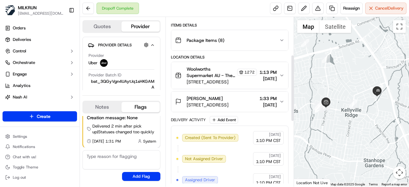
scroll to position [96, 0]
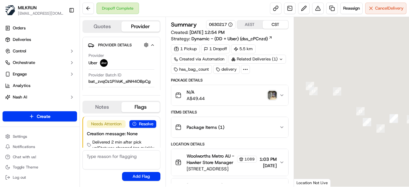
scroll to position [16, 0]
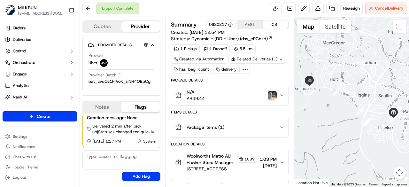
click at [275, 93] on img "button" at bounding box center [272, 95] width 9 height 9
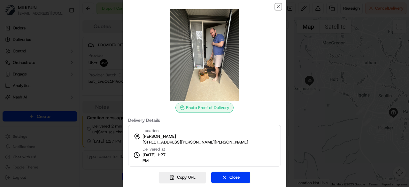
drag, startPoint x: 280, startPoint y: 6, endPoint x: 251, endPoint y: 61, distance: 61.4
click at [271, 27] on div "Photo Proof of Delivery Delivery Details Location James Raftery 33 Lionel Rose …" at bounding box center [205, 94] width 164 height 190
drag, startPoint x: 178, startPoint y: 178, endPoint x: 218, endPoint y: 131, distance: 62.1
click at [178, 178] on button "Copy URL" at bounding box center [182, 178] width 47 height 12
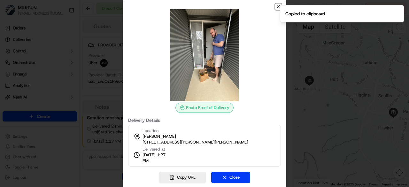
click at [277, 6] on icon "button" at bounding box center [278, 6] width 5 height 5
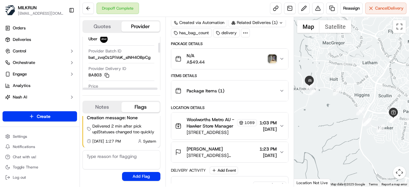
scroll to position [32, 0]
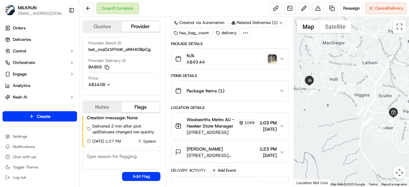
click at [272, 57] on img "button" at bounding box center [272, 58] width 9 height 9
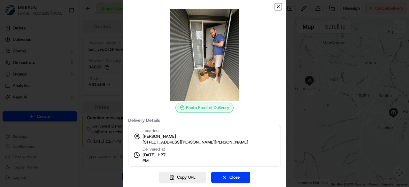
click at [279, 6] on icon "button" at bounding box center [278, 6] width 3 height 3
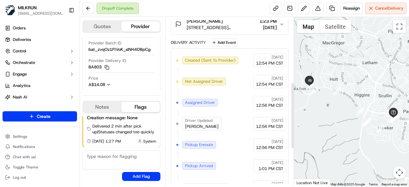
scroll to position [260, 0]
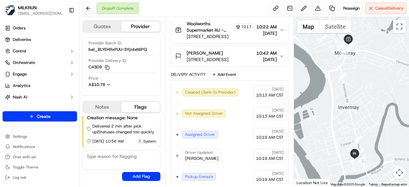
scroll to position [260, 0]
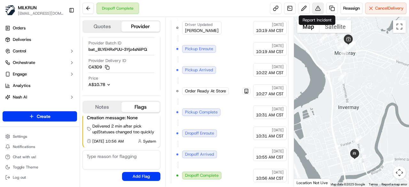
click at [321, 10] on button at bounding box center [318, 9] width 12 height 12
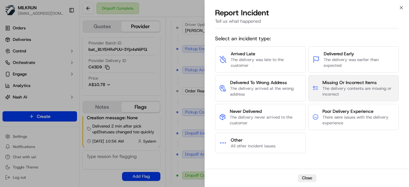
click at [330, 87] on span "The delivery contents are missing or incorrect" at bounding box center [359, 92] width 72 height 12
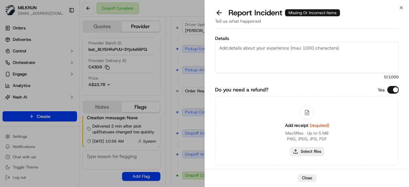
click at [303, 149] on button "Select files" at bounding box center [307, 151] width 34 height 9
type input "C:\fakepath\missing items.png"
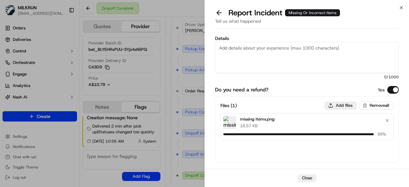
click at [338, 103] on button "Add files" at bounding box center [341, 106] width 32 height 8
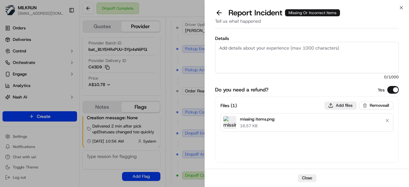
type input "C:\fakepath\1.png"
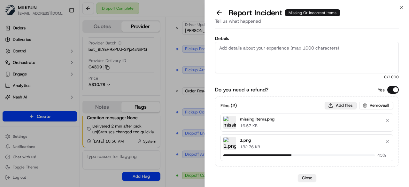
click at [333, 104] on button "Add files" at bounding box center [341, 106] width 32 height 8
type input "C:\fakepath\2.png"
click at [336, 103] on button "Add files" at bounding box center [341, 106] width 32 height 8
type input "C:\fakepath\3.png"
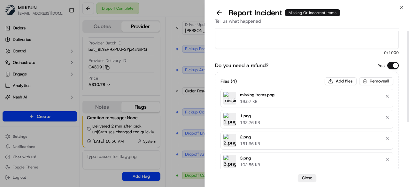
scroll to position [0, 0]
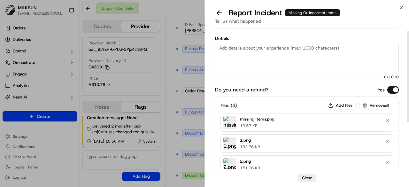
click at [257, 59] on textarea "Details" at bounding box center [307, 57] width 184 height 31
paste textarea "The customer was missing 3 items. Confirmed that it was already supplied to the…"
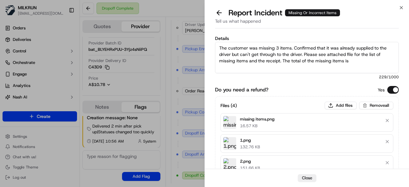
drag, startPoint x: 278, startPoint y: 47, endPoint x: 279, endPoint y: 53, distance: 6.4
click at [278, 47] on textarea "The customer was missing 3 items. Confirmed that it was already supplied to the…" at bounding box center [307, 57] width 184 height 31
click at [356, 63] on textarea "The customer was missing 5 items. Confirmed that it was already supplied to the…" at bounding box center [307, 57] width 184 height 31
type textarea "The customer was missing 5 items. Confirmed that it was already supplied to the…"
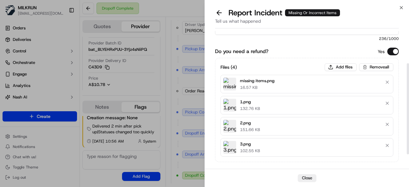
scroll to position [71, 0]
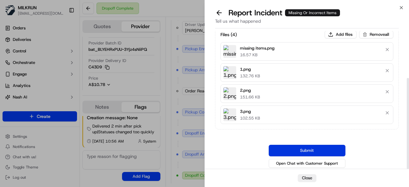
click at [318, 148] on button "Submit" at bounding box center [307, 151] width 77 height 12
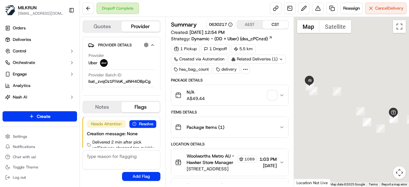
scroll to position [16, 0]
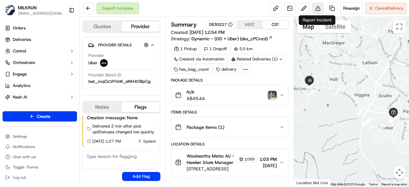
click at [320, 10] on button at bounding box center [318, 9] width 12 height 12
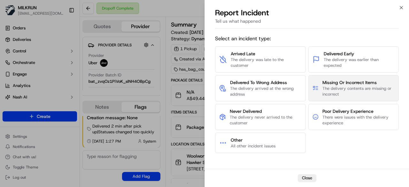
click at [338, 87] on span "The delivery contents are missing or incorrect" at bounding box center [359, 92] width 72 height 12
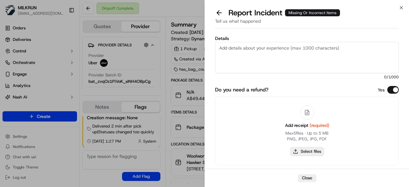
click at [307, 151] on button "Select files" at bounding box center [307, 151] width 34 height 9
type input "C:\fakepath\missing items.png"
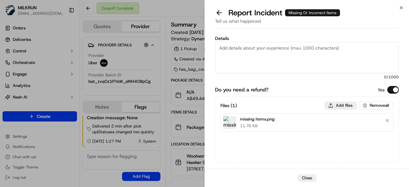
click at [339, 104] on button "Add files" at bounding box center [341, 106] width 32 height 8
type input "C:\fakepath\1.png"
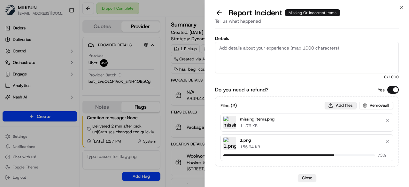
click at [340, 104] on button "Add files" at bounding box center [341, 106] width 32 height 8
type input "C:\fakepath\2.png"
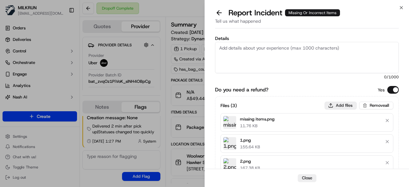
click at [341, 106] on button "Add files" at bounding box center [341, 106] width 32 height 8
type input "C:\fakepath\3.png"
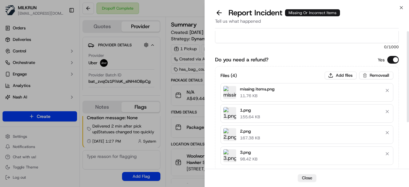
scroll to position [0, 0]
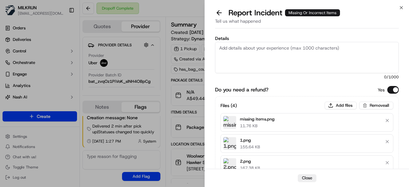
click at [276, 56] on textarea "Details" at bounding box center [307, 57] width 184 height 31
paste textarea "The customer was missing 3 items. Confirmed that it was already supplied to the…"
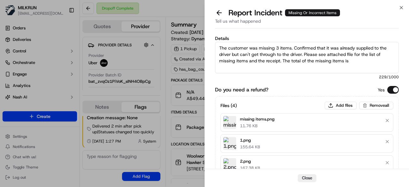
click at [277, 47] on textarea "The customer was missing 3 items. Confirmed that it was already supplied to the…" at bounding box center [307, 57] width 184 height 31
click at [353, 64] on textarea "The customer was missing several items. Confirmed that it was already supplied …" at bounding box center [307, 57] width 184 height 31
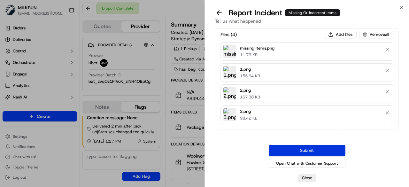
type textarea "The customer was missing several items. Confirmed that it was already supplied …"
click at [330, 150] on button "Submit" at bounding box center [307, 151] width 77 height 12
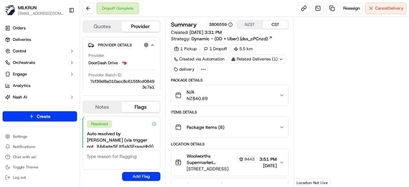
scroll to position [102, 0]
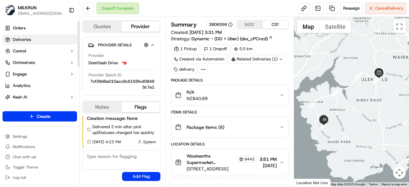
click at [35, 42] on link "Deliveries" at bounding box center [40, 40] width 74 height 10
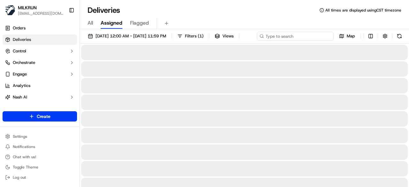
click at [302, 37] on div "[DATE] 12:00 AM - [DATE] 11:59 PM Filters ( 1 ) Views Map" at bounding box center [244, 38] width 329 height 12
paste input "981a37b0-65aa-41c4-9862-496520ef9cda"
type input "981a37b0-65aa-41c4-9862-496520ef9cda"
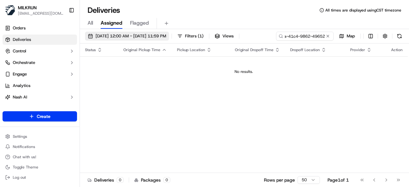
click at [130, 37] on span "[DATE] 12:00 AM - [DATE] 11:59 PM" at bounding box center [131, 36] width 71 height 6
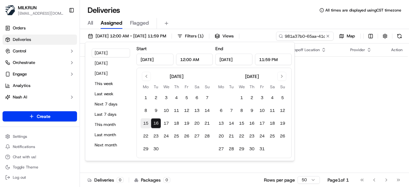
click at [146, 124] on button "15" at bounding box center [146, 123] width 10 height 10
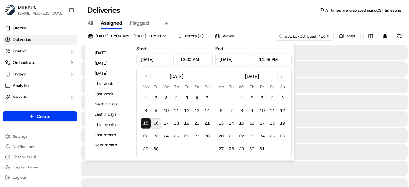
type input "[DATE]"
click at [242, 121] on button "15" at bounding box center [242, 123] width 10 height 10
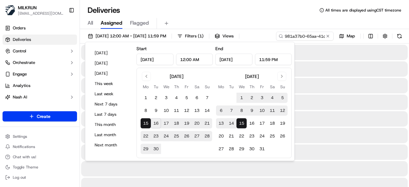
type input "Oct 15, 2025"
click at [226, 11] on div "Deliveries All times are displayed using CST timezone" at bounding box center [244, 10] width 329 height 10
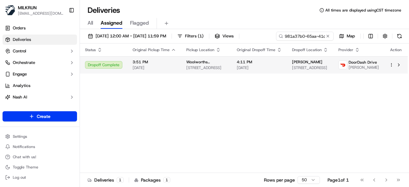
click at [269, 65] on span "4:11 PM" at bounding box center [259, 61] width 45 height 5
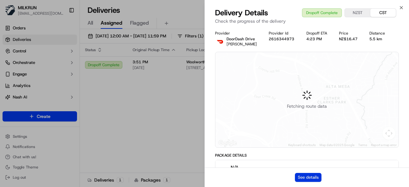
click at [313, 181] on button "See details" at bounding box center [308, 177] width 27 height 9
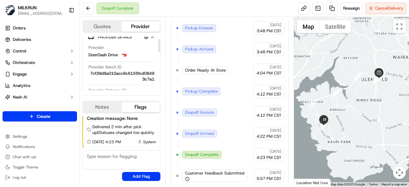
scroll to position [40, 0]
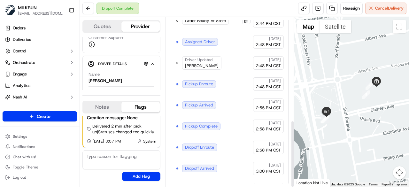
scroll to position [260, 0]
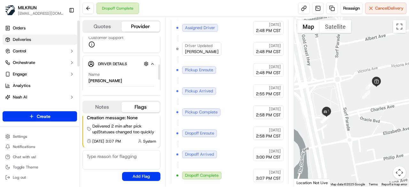
click at [34, 40] on link "Deliveries" at bounding box center [40, 40] width 74 height 10
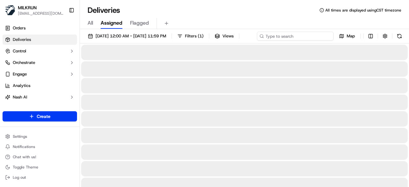
paste input "ff6c201b-fbbf-4baa-9891-9d9ba69aa9b8"
click at [294, 37] on div "[DATE] 12:00 AM - [DATE] 11:59 PM Filters ( 1 ) Views ff6c201b-fbbf-4baa-9891-9…" at bounding box center [244, 38] width 329 height 12
type input "ff6c201b-fbbf-4baa-9891-9d9ba69aa9b8"
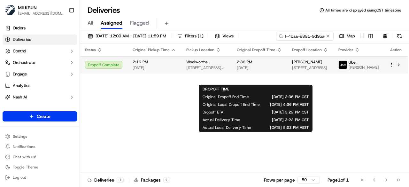
click at [277, 76] on body "MILKRUN [EMAIL_ADDRESS][DOMAIN_NAME] Toggle Sidebar Orders Deliveries Control O…" at bounding box center [204, 93] width 409 height 187
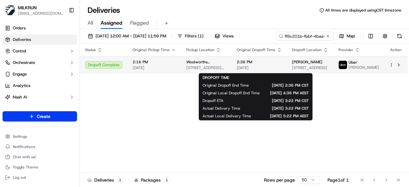
click at [279, 69] on span "[DATE]" at bounding box center [259, 67] width 45 height 5
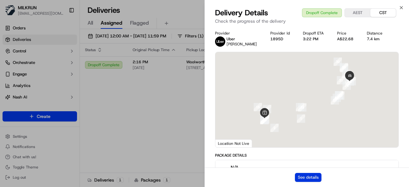
click at [317, 176] on button "See details" at bounding box center [308, 177] width 27 height 9
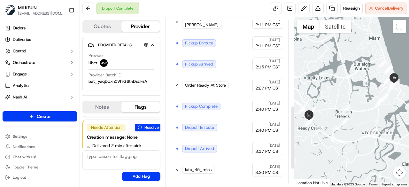
scroll to position [281, 0]
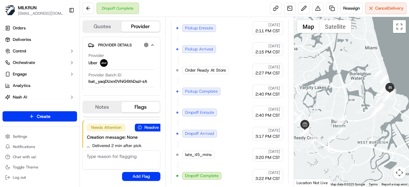
drag, startPoint x: 365, startPoint y: 98, endPoint x: 350, endPoint y: 124, distance: 30.2
click at [350, 124] on div at bounding box center [351, 102] width 115 height 170
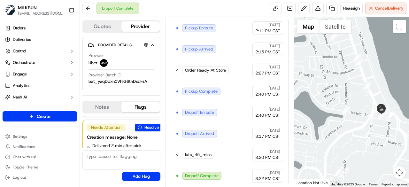
drag, startPoint x: 388, startPoint y: 93, endPoint x: 374, endPoint y: 121, distance: 30.7
click at [374, 121] on div at bounding box center [351, 102] width 115 height 170
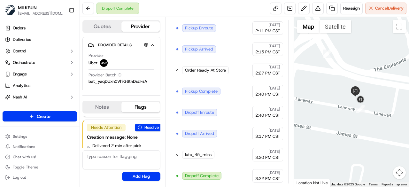
drag, startPoint x: 365, startPoint y: 103, endPoint x: 365, endPoint y: 73, distance: 29.7
click at [365, 73] on div at bounding box center [351, 102] width 115 height 170
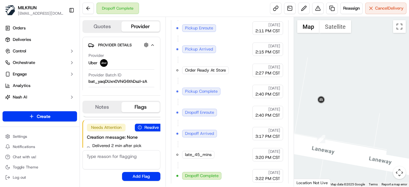
drag, startPoint x: 360, startPoint y: 110, endPoint x: 407, endPoint y: 112, distance: 47.0
click at [407, 112] on div at bounding box center [351, 102] width 115 height 170
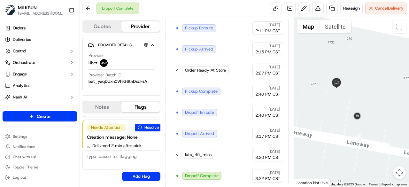
drag, startPoint x: 353, startPoint y: 90, endPoint x: 331, endPoint y: 102, distance: 25.1
click at [331, 102] on div at bounding box center [351, 102] width 115 height 170
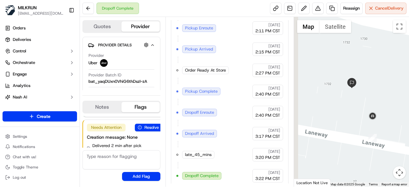
drag, startPoint x: 331, startPoint y: 123, endPoint x: 347, endPoint y: 123, distance: 16.6
click at [347, 123] on div at bounding box center [351, 102] width 115 height 170
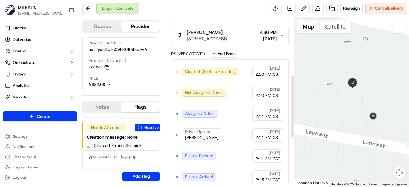
scroll to position [57, 0]
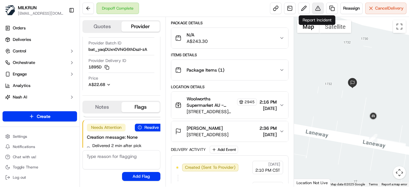
click at [318, 9] on button at bounding box center [318, 9] width 12 height 12
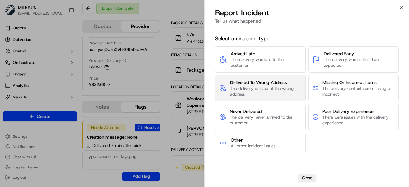
click at [274, 93] on span "The delivery arrived at the wrong address" at bounding box center [266, 92] width 72 height 12
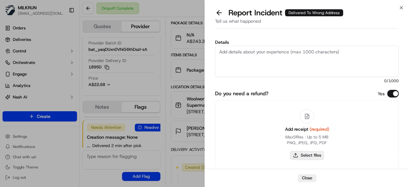
click at [307, 156] on button "Select files" at bounding box center [307, 155] width 34 height 9
type input "C:\fakepath\1.png"
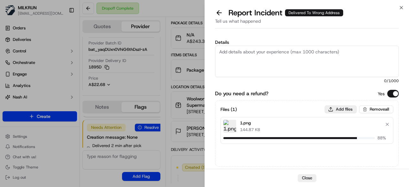
click at [333, 108] on button "Add files" at bounding box center [341, 110] width 32 height 8
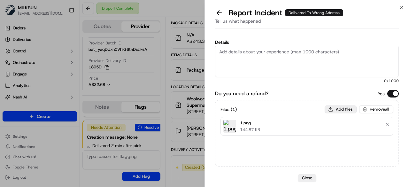
type input "C:\fakepath\2.png"
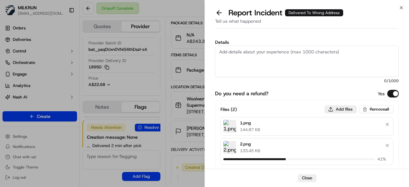
click at [329, 108] on button "Add files" at bounding box center [341, 110] width 32 height 8
type input "C:\fakepath\3.png"
click at [334, 109] on button "Add files" at bounding box center [341, 110] width 32 height 8
type input "C:\fakepath\4.png"
click at [260, 62] on textarea "Details" at bounding box center [307, 61] width 184 height 31
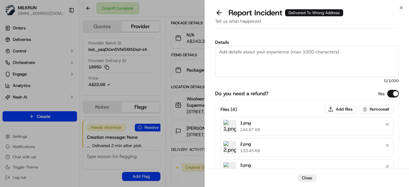
paste textarea "The customer didn't receive the order. Confirmed with Uber customer service tha…"
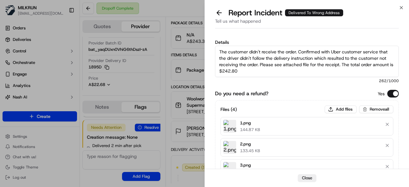
scroll to position [75, 0]
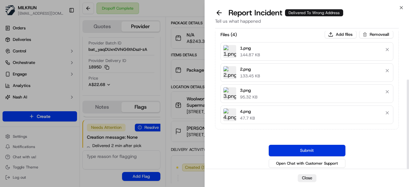
type textarea "The customer didn't receive the order. Confirmed with Uber customer service tha…"
click at [304, 145] on button "Submit" at bounding box center [307, 151] width 77 height 12
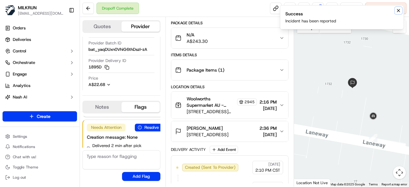
click at [398, 9] on icon "Notifications (F8)" at bounding box center [398, 10] width 3 height 3
